Goal: Find specific page/section: Find specific page/section

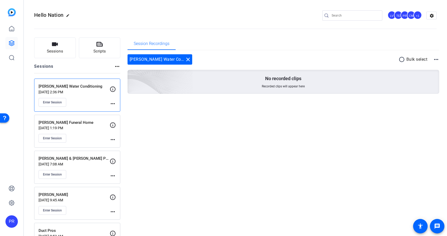
click at [90, 105] on div "Enter Session" at bounding box center [74, 102] width 71 height 9
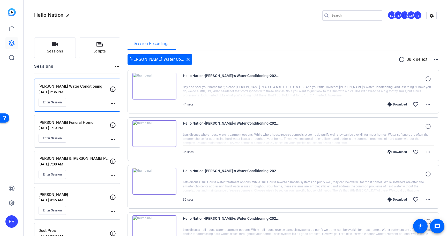
click at [89, 131] on div "[PERSON_NAME] Funeral Home [DATE] 1:19 PM Enter Session" at bounding box center [74, 131] width 71 height 23
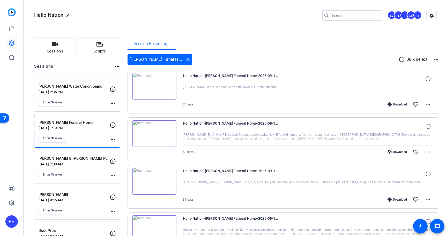
click at [91, 101] on div "Enter Session" at bounding box center [74, 102] width 71 height 9
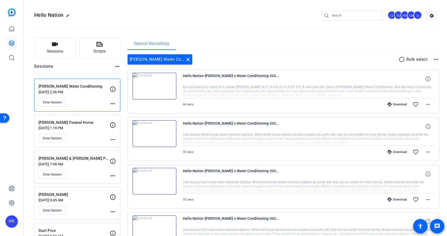
click at [94, 129] on p "[DATE] 1:19 PM" at bounding box center [74, 128] width 71 height 4
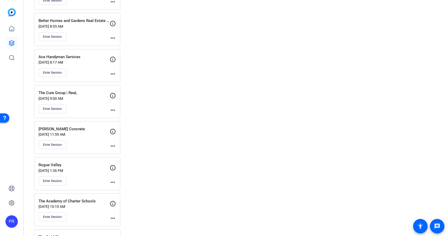
scroll to position [520, 0]
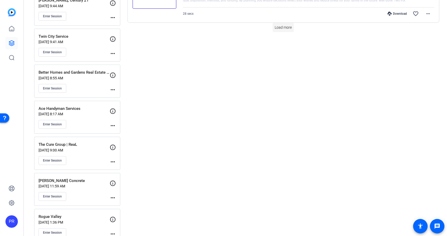
click at [281, 27] on span "Load more" at bounding box center [283, 27] width 17 height 5
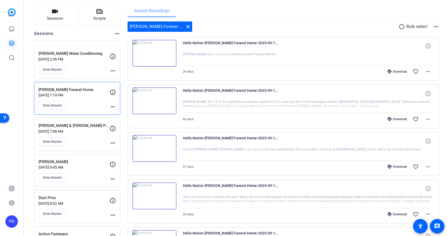
scroll to position [32, 0]
click at [275, 10] on div "Session Recordings" at bounding box center [284, 11] width 312 height 12
click at [185, 27] on mat-icon "close" at bounding box center [188, 27] width 6 height 6
